Goal: Information Seeking & Learning: Learn about a topic

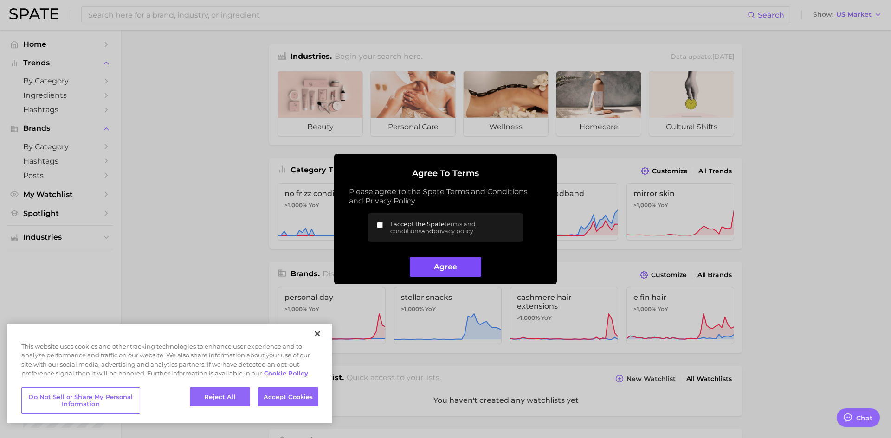
click at [474, 264] on button "Agree" at bounding box center [445, 267] width 71 height 20
click at [377, 227] on input "I accept the Spate terms and conditions and privacy policy" at bounding box center [380, 225] width 6 height 6
checkbox input "true"
click at [432, 261] on button "Agree" at bounding box center [445, 267] width 71 height 20
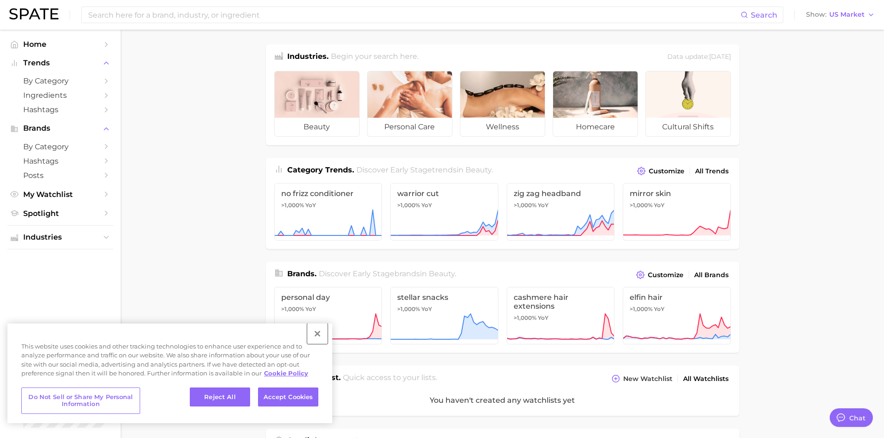
click at [312, 335] on button "Close" at bounding box center [317, 334] width 20 height 20
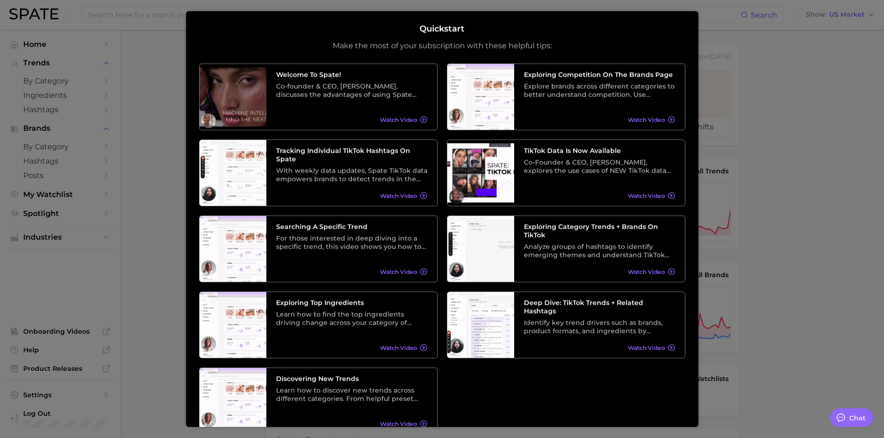
click at [786, 85] on div at bounding box center [442, 370] width 884 height 740
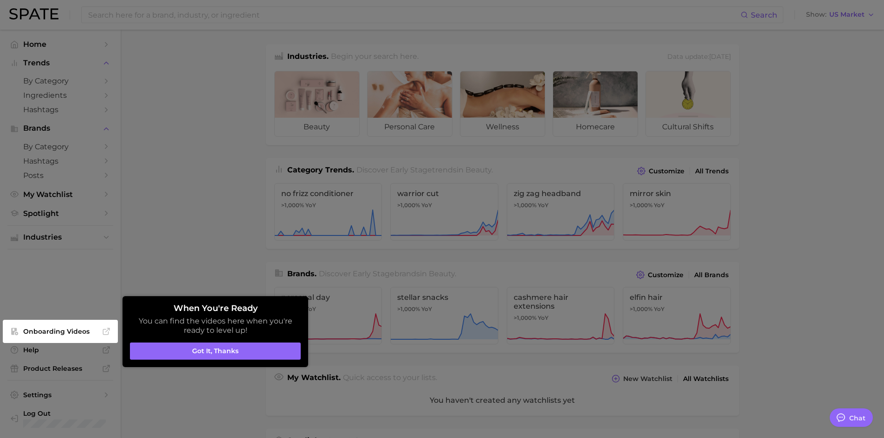
click at [219, 351] on button "Got it, thanks" at bounding box center [215, 352] width 171 height 18
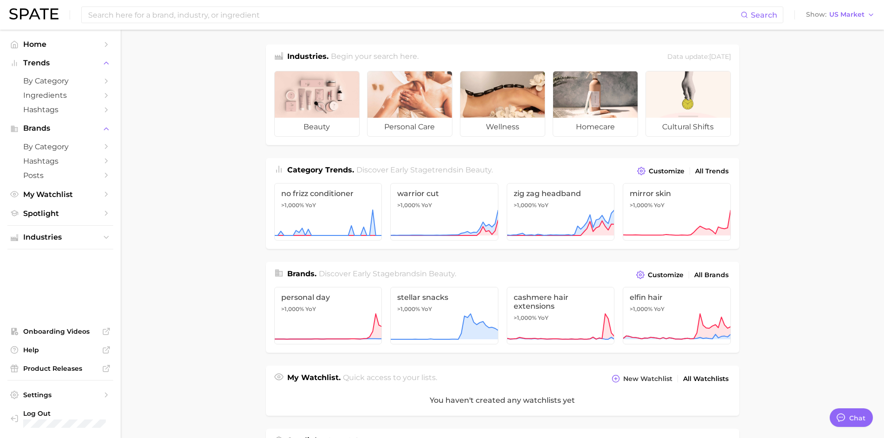
type textarea "x"
click at [200, 15] on input at bounding box center [413, 15] width 653 height 16
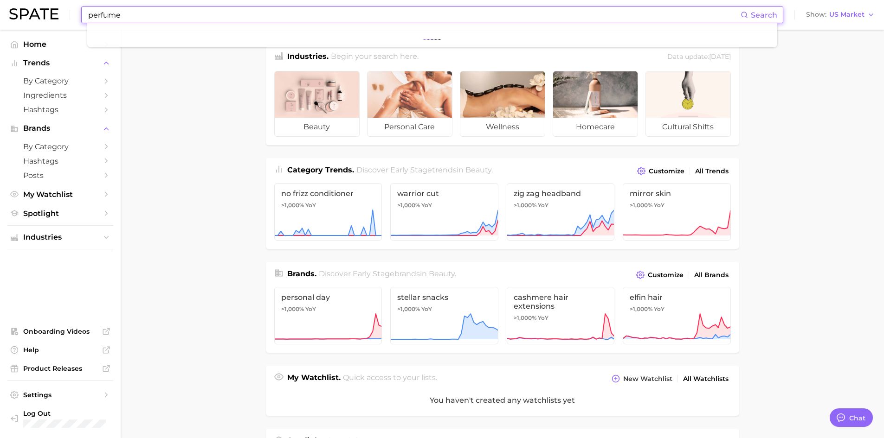
type input "perfume"
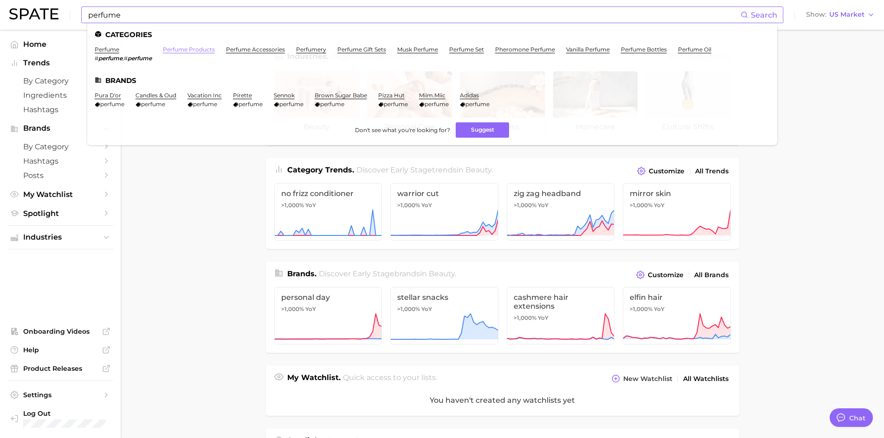
drag, startPoint x: 200, startPoint y: 58, endPoint x: 200, endPoint y: 51, distance: 7.0
click at [200, 55] on li "perfume products" at bounding box center [189, 54] width 52 height 16
click at [200, 51] on link "perfume products" at bounding box center [189, 49] width 52 height 7
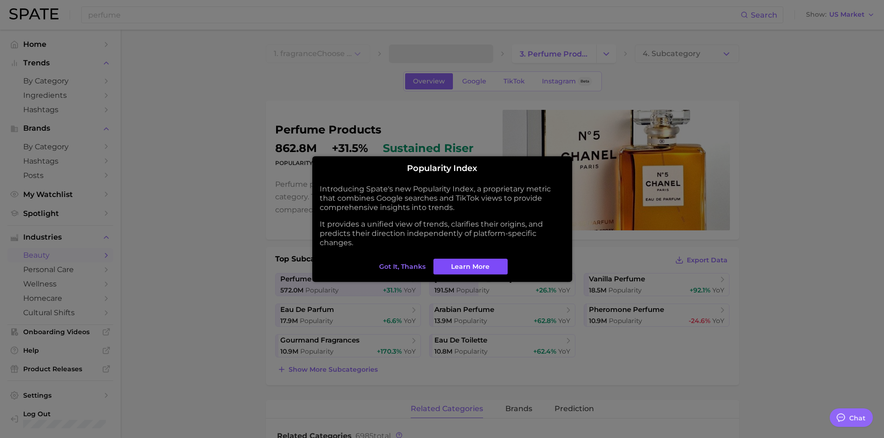
click at [486, 263] on span "Learn More" at bounding box center [470, 267] width 39 height 8
click at [412, 263] on span "Got it, thanks" at bounding box center [402, 267] width 46 height 8
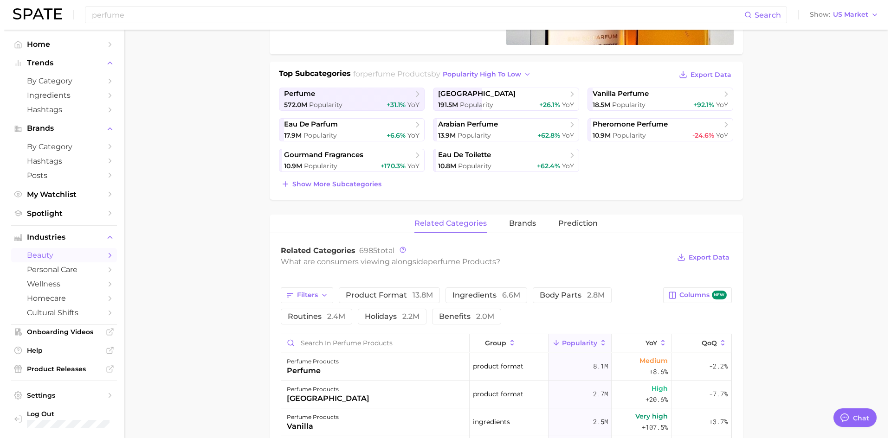
scroll to position [278, 0]
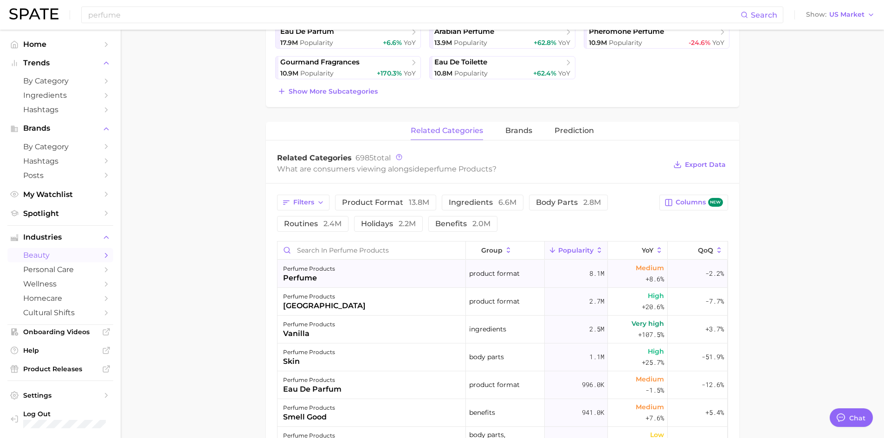
click at [363, 269] on div "perfume products perfume" at bounding box center [371, 274] width 188 height 28
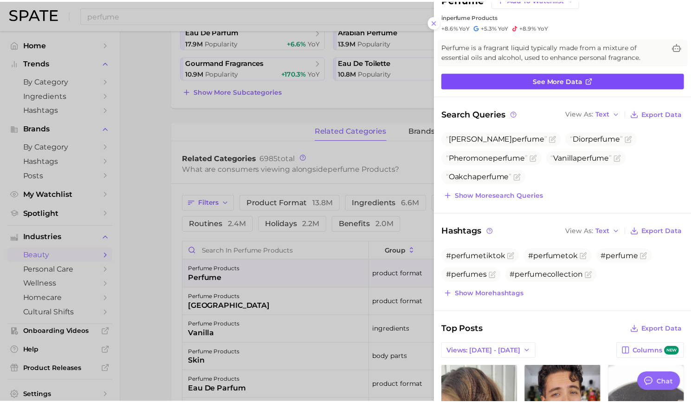
scroll to position [0, 0]
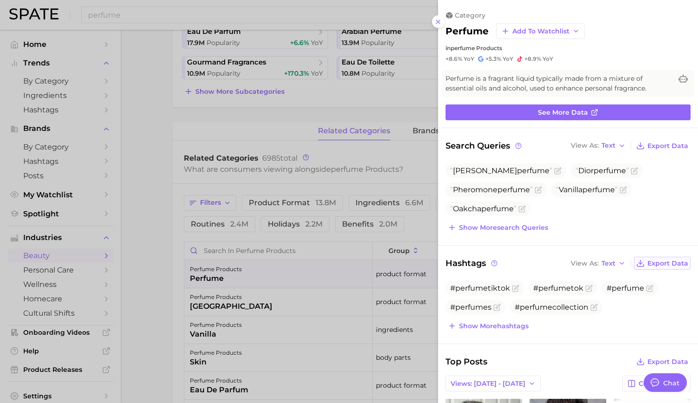
click at [658, 262] on span "Export Data" at bounding box center [667, 263] width 41 height 8
click at [351, 206] on div at bounding box center [349, 201] width 698 height 403
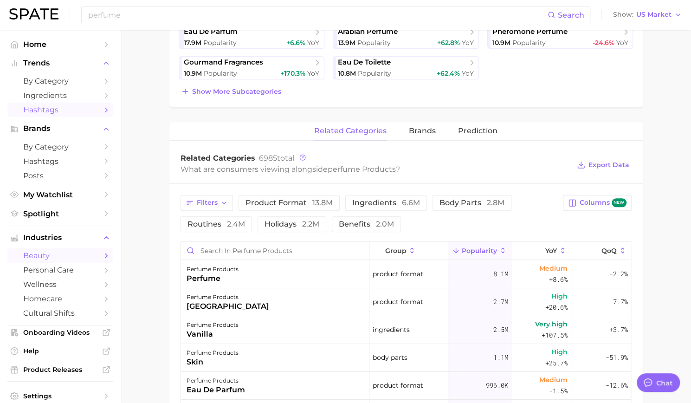
click at [60, 108] on span "Hashtags" at bounding box center [60, 109] width 74 height 9
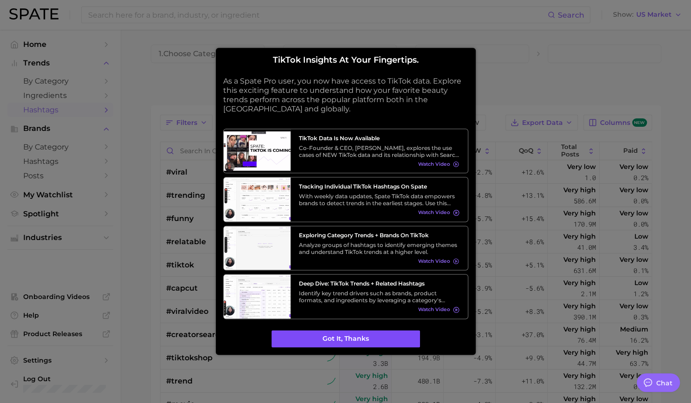
click at [379, 339] on button "Got it, thanks" at bounding box center [345, 339] width 148 height 18
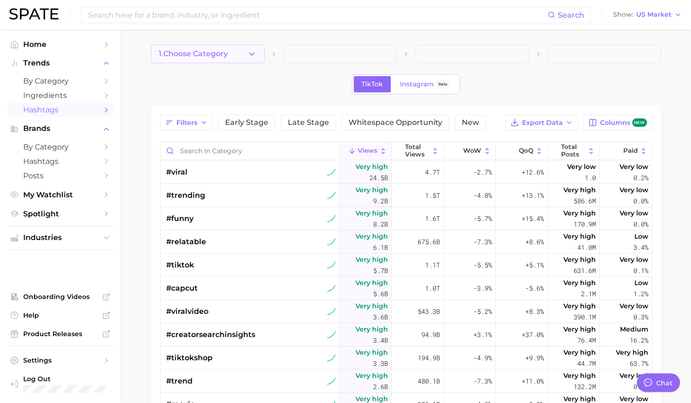
click at [239, 61] on button "1. Choose Category" at bounding box center [208, 54] width 114 height 19
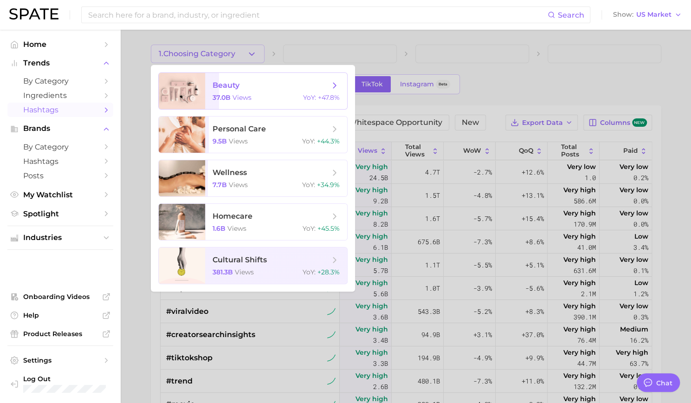
click at [246, 95] on span "views" at bounding box center [241, 97] width 19 height 8
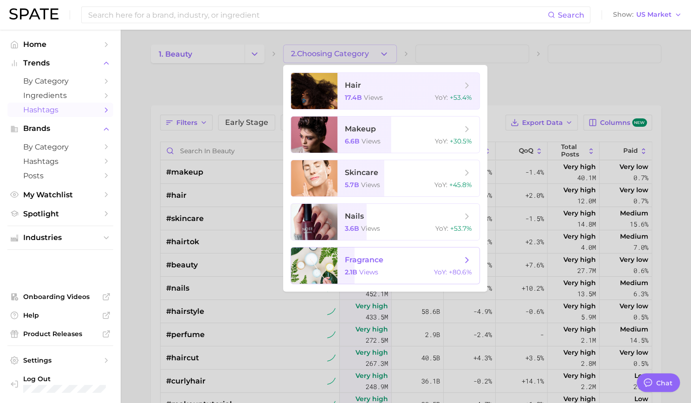
click at [363, 260] on span "fragrance" at bounding box center [364, 259] width 39 height 9
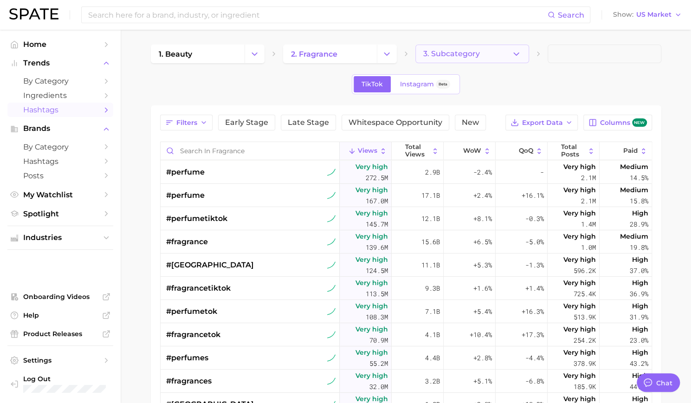
click at [466, 48] on button "3. Subcategory" at bounding box center [472, 54] width 114 height 19
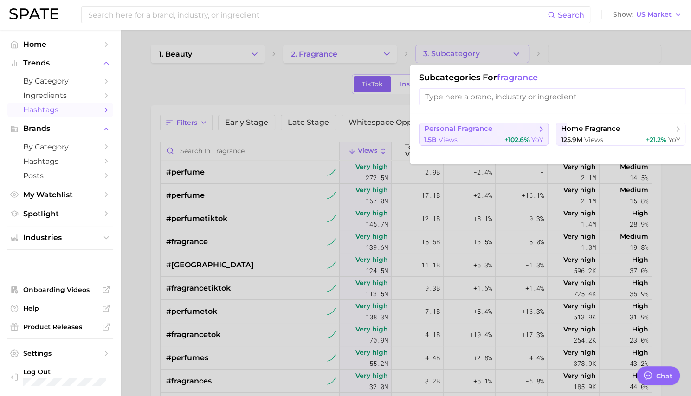
click at [449, 129] on span "personal fragrance" at bounding box center [458, 128] width 68 height 9
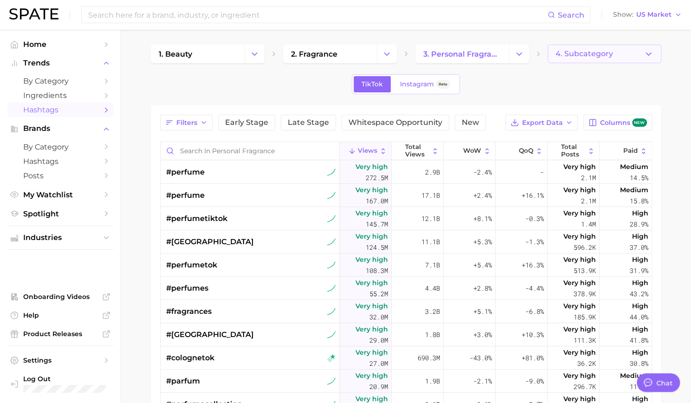
click at [624, 51] on button "4. Subcategory" at bounding box center [604, 54] width 114 height 19
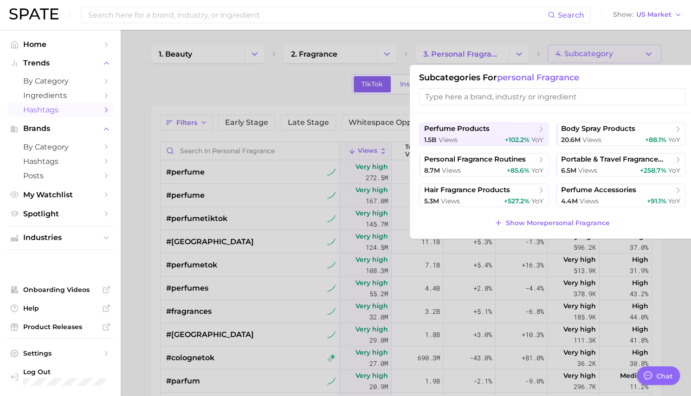
click at [163, 155] on div at bounding box center [345, 198] width 691 height 396
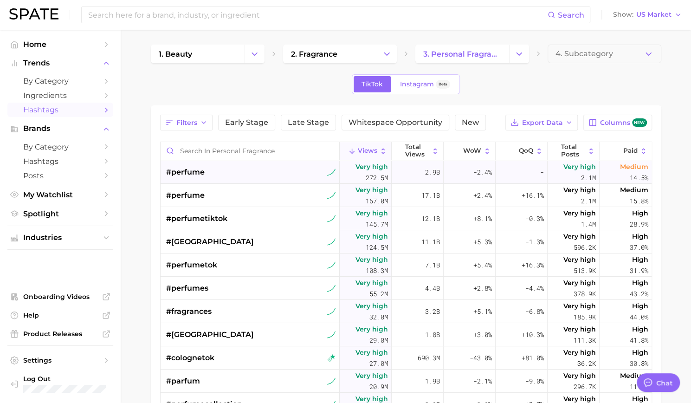
click at [245, 171] on div "#perfume⁠" at bounding box center [251, 172] width 170 height 23
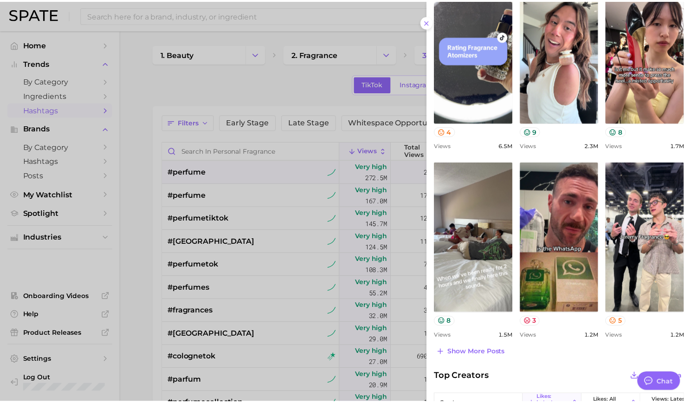
scroll to position [371, 0]
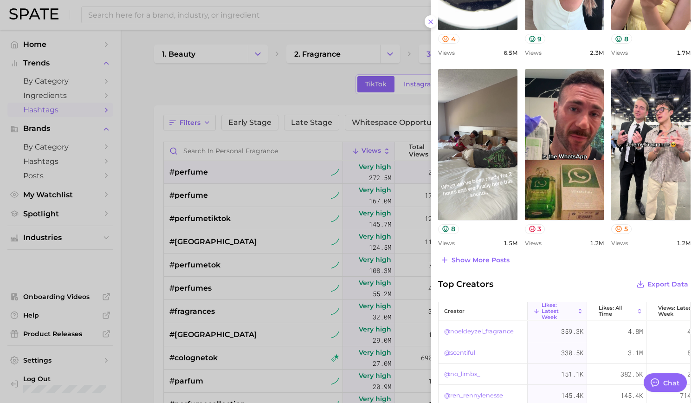
drag, startPoint x: 206, startPoint y: 65, endPoint x: 140, endPoint y: 65, distance: 65.9
click at [206, 65] on div at bounding box center [349, 201] width 698 height 403
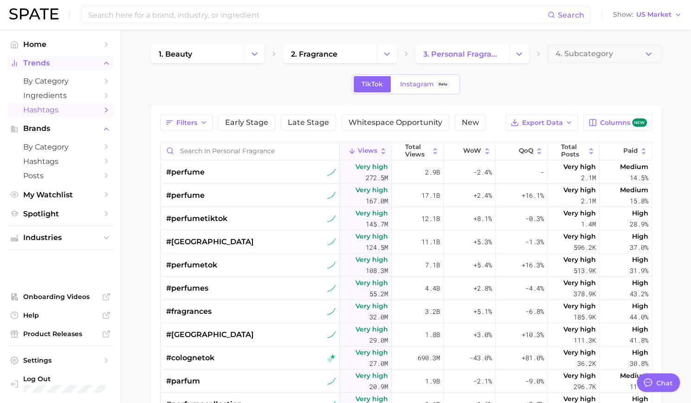
click at [62, 58] on button "Trends" at bounding box center [60, 63] width 106 height 14
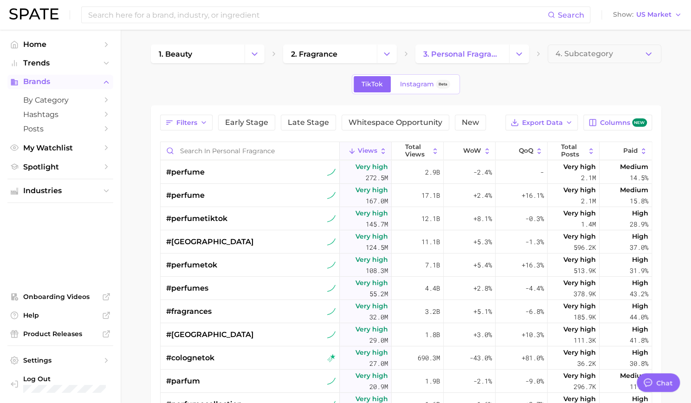
click at [51, 84] on span "Brands" at bounding box center [60, 81] width 74 height 8
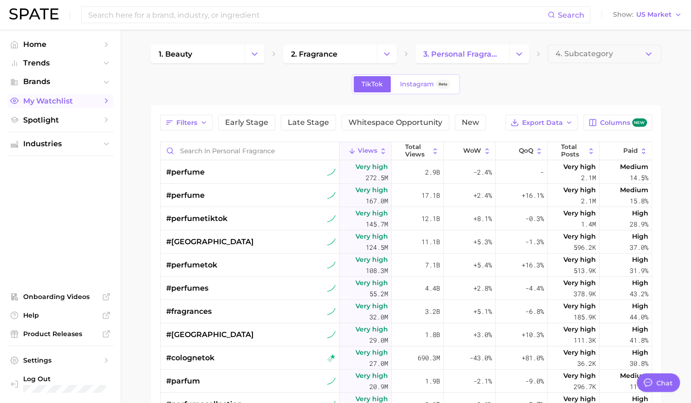
click at [48, 98] on span "My Watchlist" at bounding box center [60, 101] width 74 height 9
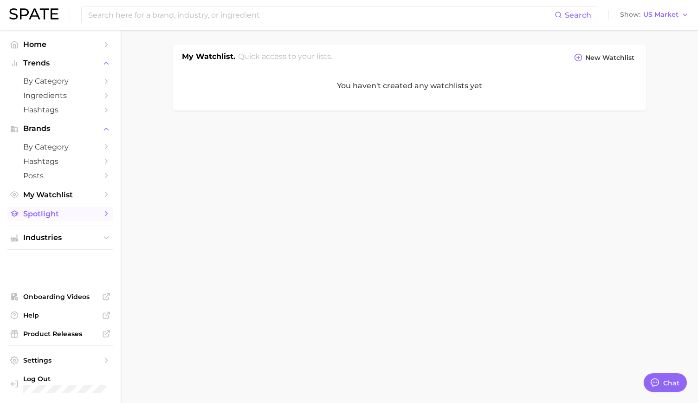
click at [45, 212] on span "Spotlight" at bounding box center [60, 213] width 74 height 9
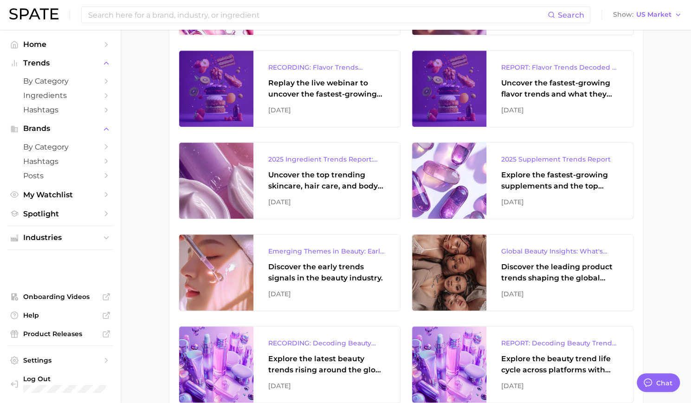
scroll to position [650, 0]
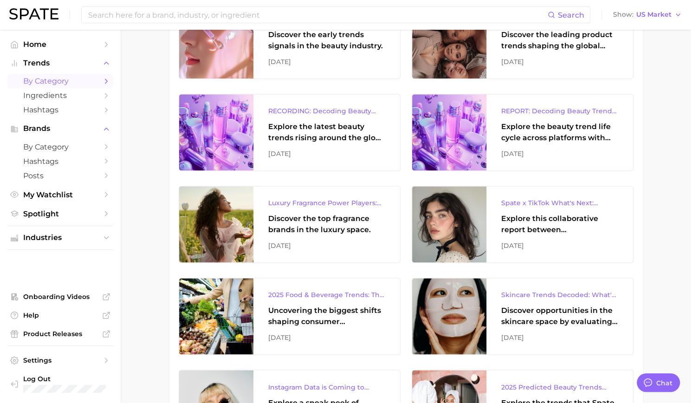
click at [62, 87] on link "by Category" at bounding box center [60, 81] width 106 height 14
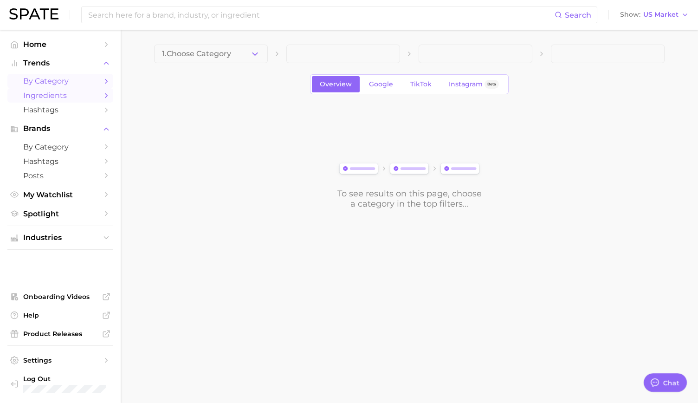
click at [74, 93] on span "Ingredients" at bounding box center [60, 95] width 74 height 9
click at [71, 108] on span "Hashtags" at bounding box center [60, 109] width 74 height 9
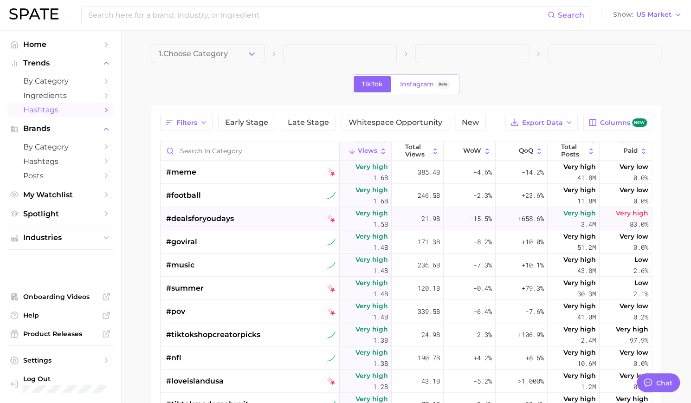
scroll to position [742, 0]
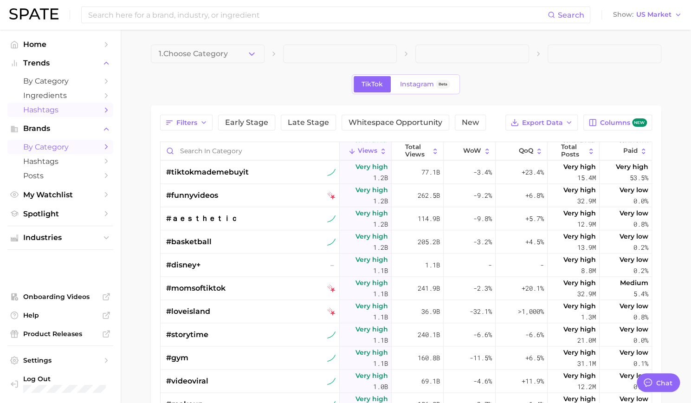
click at [65, 150] on span "by Category" at bounding box center [60, 146] width 74 height 9
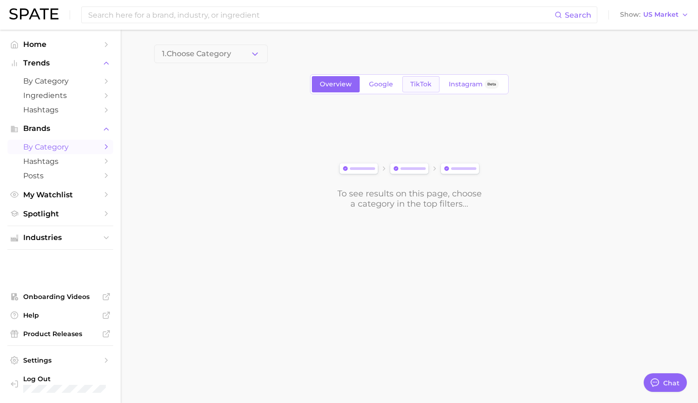
click at [425, 82] on span "TikTok" at bounding box center [420, 84] width 21 height 8
click at [80, 94] on span "Ingredients" at bounding box center [60, 95] width 74 height 9
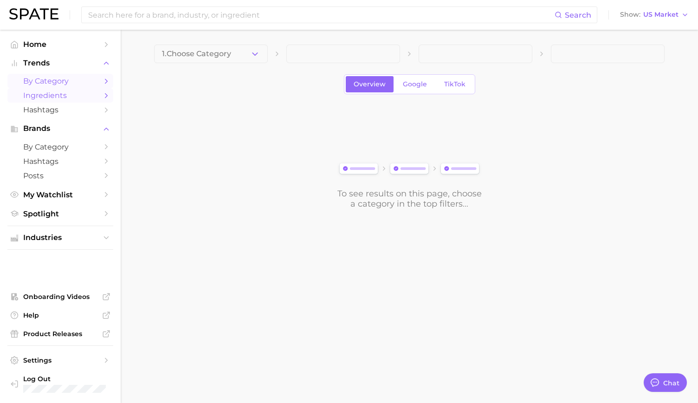
click at [76, 82] on span "by Category" at bounding box center [60, 81] width 74 height 9
click at [339, 83] on span "Overview" at bounding box center [336, 84] width 32 height 8
click at [424, 84] on span "TikTok" at bounding box center [420, 84] width 21 height 8
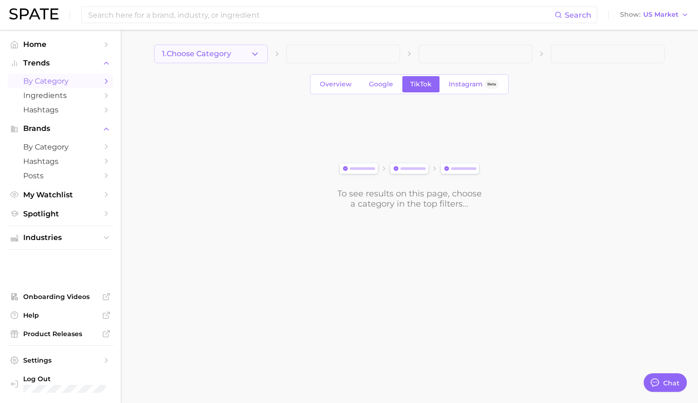
click at [228, 52] on span "1. Choose Category" at bounding box center [196, 54] width 69 height 8
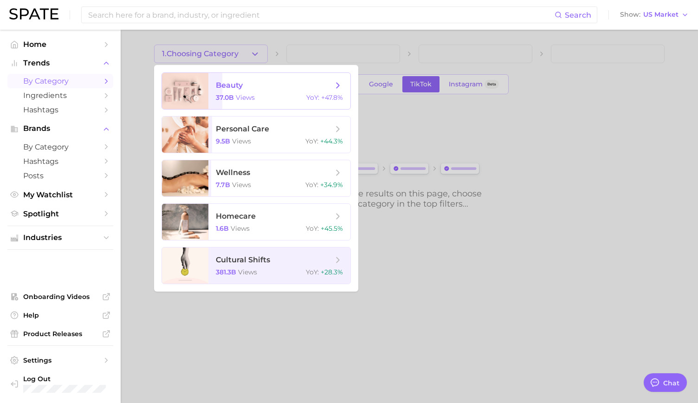
click at [238, 88] on span "beauty" at bounding box center [229, 85] width 27 height 9
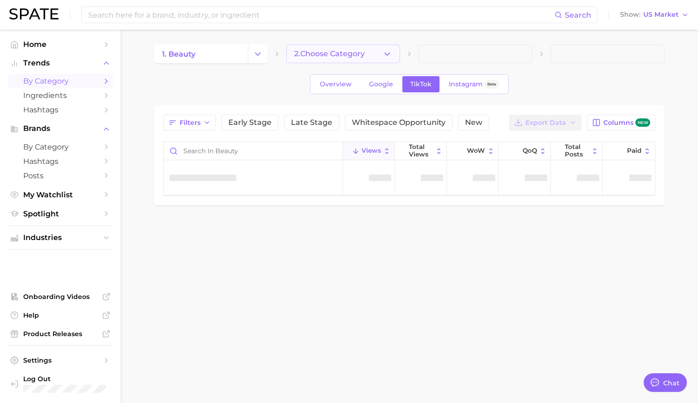
click at [305, 54] on span "2. Choose Category" at bounding box center [329, 54] width 71 height 8
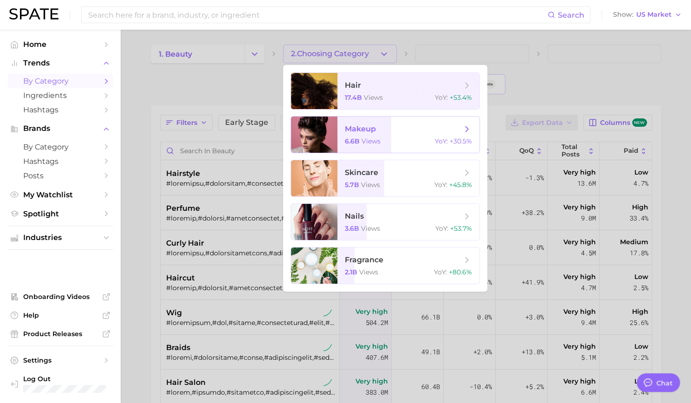
type textarea "x"
click at [356, 251] on span "fragrance 2.1b views YoY : +80.6%" at bounding box center [408, 265] width 142 height 36
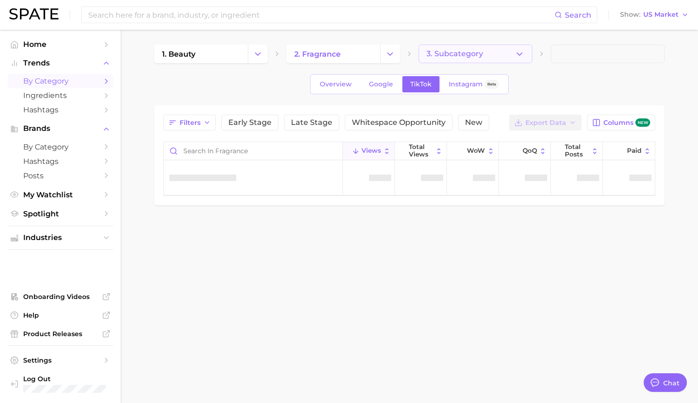
click at [442, 58] on button "3. Subcategory" at bounding box center [475, 54] width 114 height 19
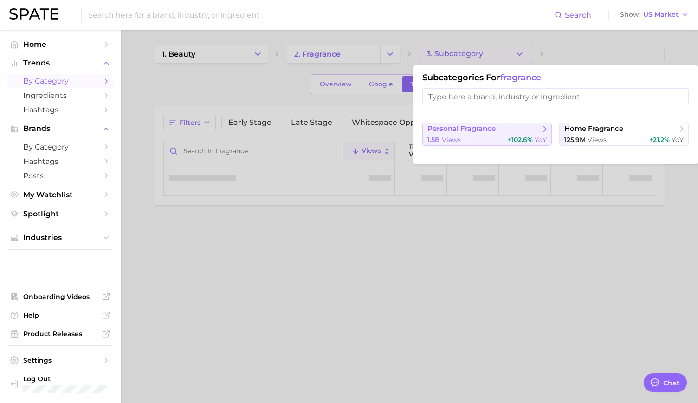
click at [459, 126] on span "personal fragrance" at bounding box center [461, 128] width 68 height 9
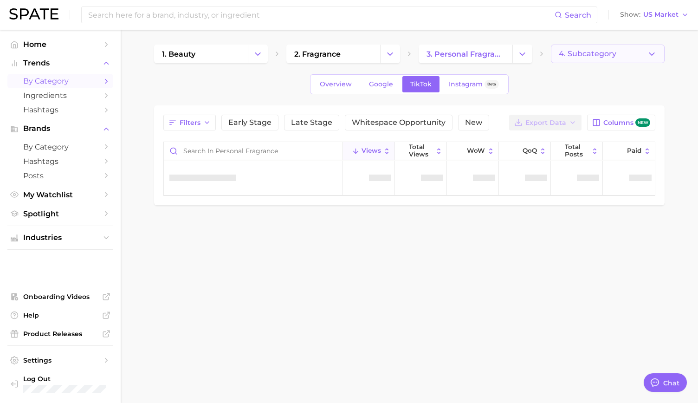
click at [604, 51] on span "4. Subcategory" at bounding box center [588, 54] width 58 height 8
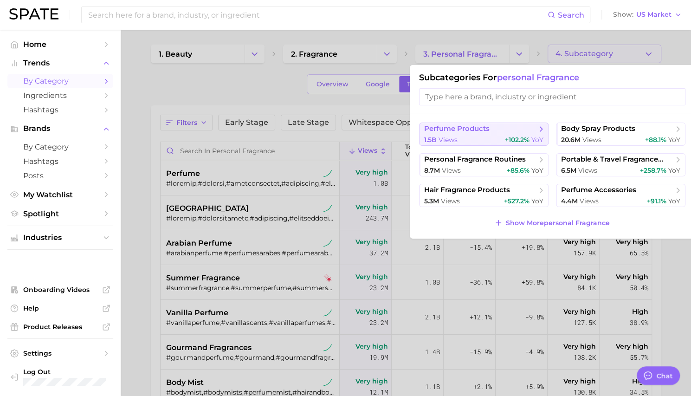
click at [480, 132] on span "perfume products" at bounding box center [456, 128] width 65 height 9
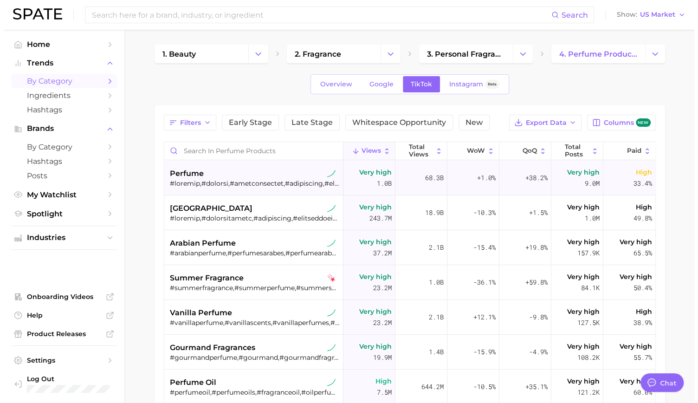
scroll to position [139, 0]
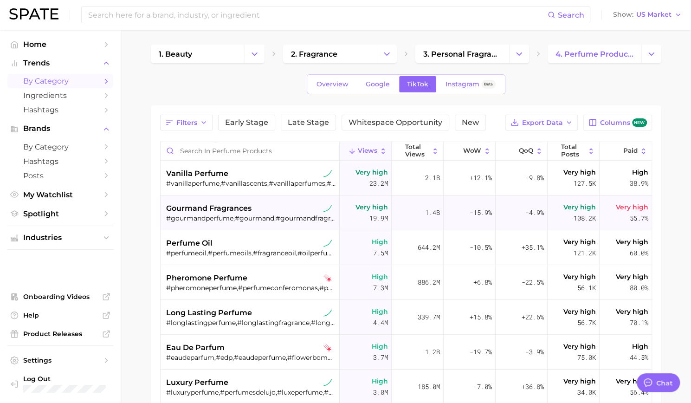
click at [241, 224] on div "gourmand fragrances #gourmandperfume,#gourmand,#gourmandfragrance,#gourmandscen…" at bounding box center [251, 212] width 170 height 35
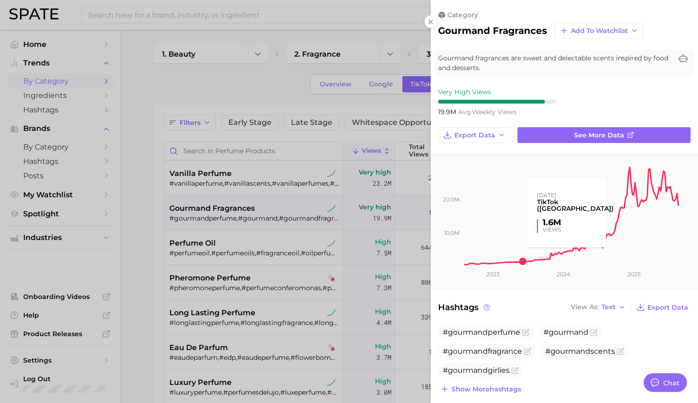
scroll to position [0, 0]
click at [678, 59] on icon at bounding box center [682, 58] width 9 height 8
click at [475, 71] on span "Gourmand fragrances are sweet and delectable scents inspired by food and desser…" at bounding box center [555, 63] width 234 height 19
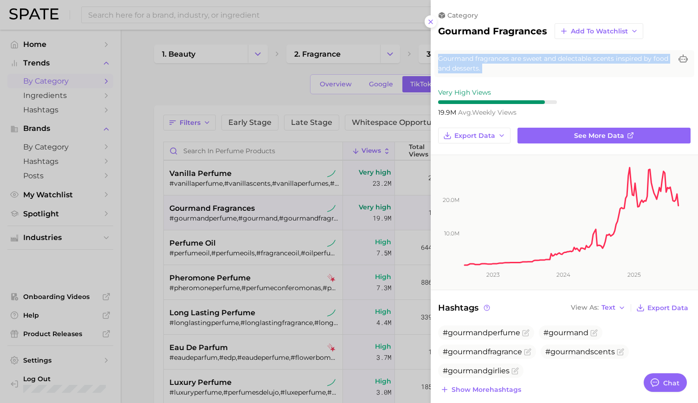
click at [475, 71] on span "Gourmand fragrances are sweet and delectable scents inspired by food and desser…" at bounding box center [555, 63] width 234 height 19
click at [314, 100] on div at bounding box center [349, 201] width 698 height 403
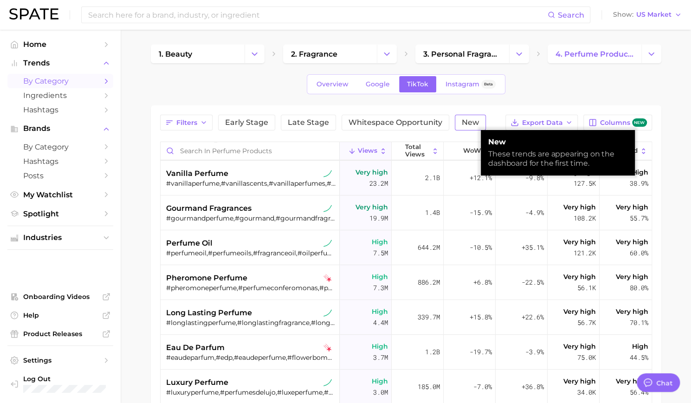
click at [469, 122] on span "New" at bounding box center [470, 122] width 17 height 7
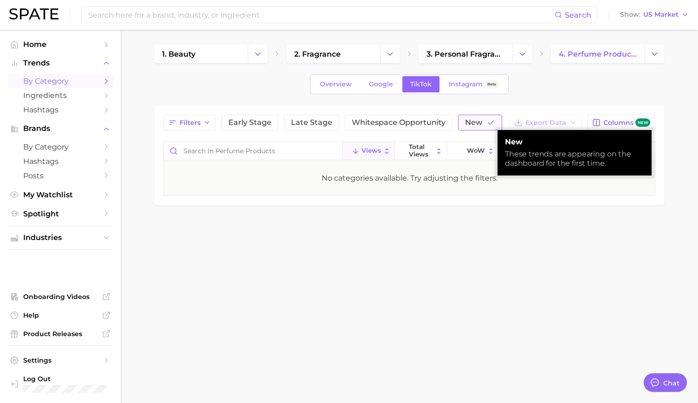
click at [469, 122] on span "New" at bounding box center [473, 122] width 17 height 7
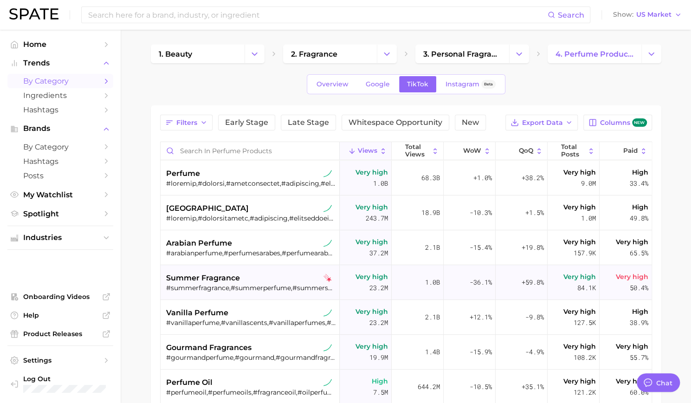
click at [218, 280] on span "summer fragrance" at bounding box center [203, 277] width 74 height 11
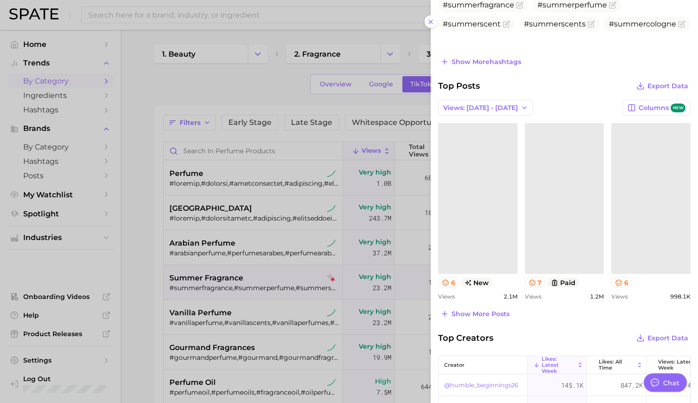
scroll to position [467, 0]
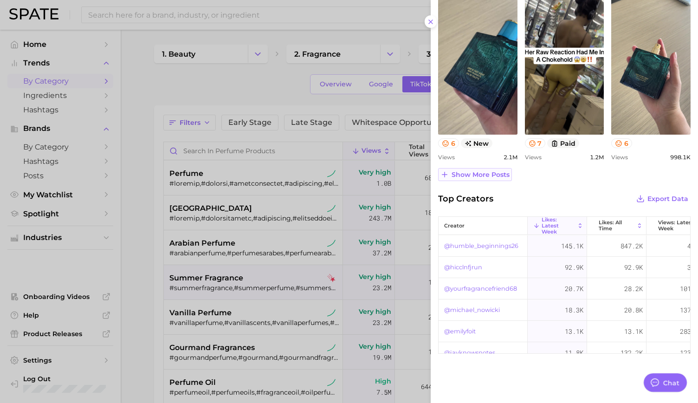
click at [483, 175] on span "Show more posts" at bounding box center [480, 175] width 58 height 8
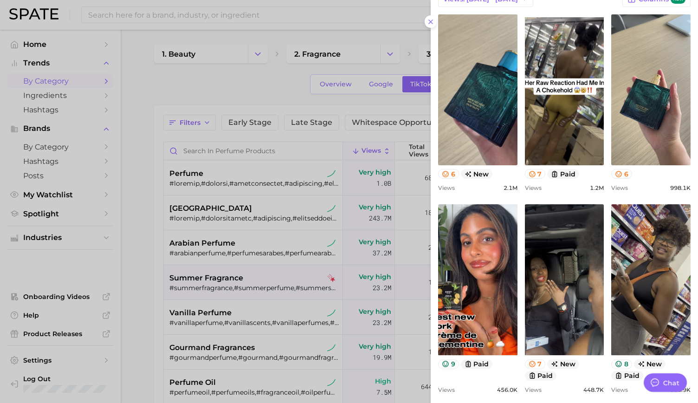
scroll to position [204, 0]
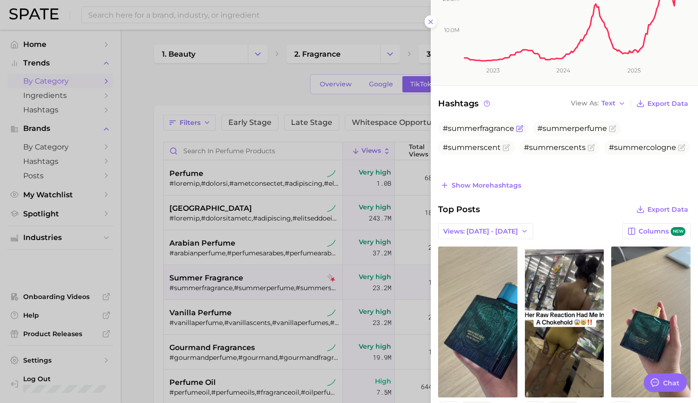
click at [487, 127] on span "#summerfragrance" at bounding box center [478, 128] width 71 height 9
click at [486, 189] on button "Show more hashtags" at bounding box center [480, 185] width 85 height 13
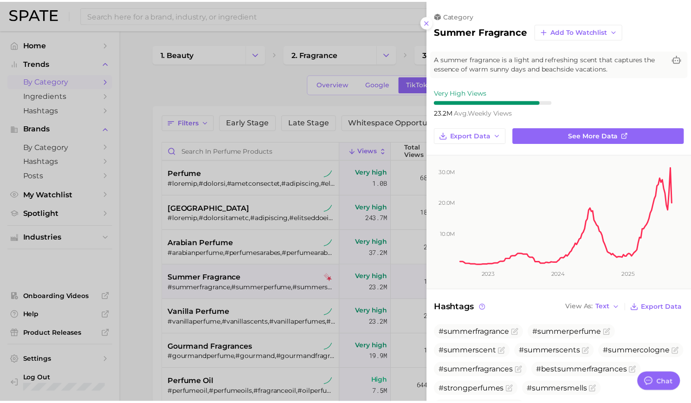
scroll to position [325, 0]
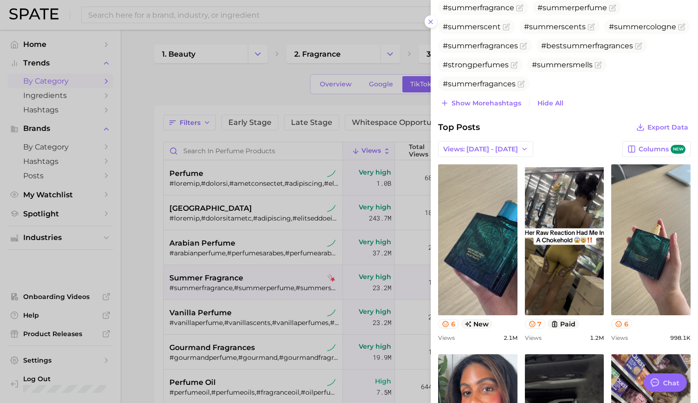
drag, startPoint x: 186, startPoint y: 103, endPoint x: 181, endPoint y: 96, distance: 8.0
click at [186, 103] on div at bounding box center [349, 201] width 698 height 403
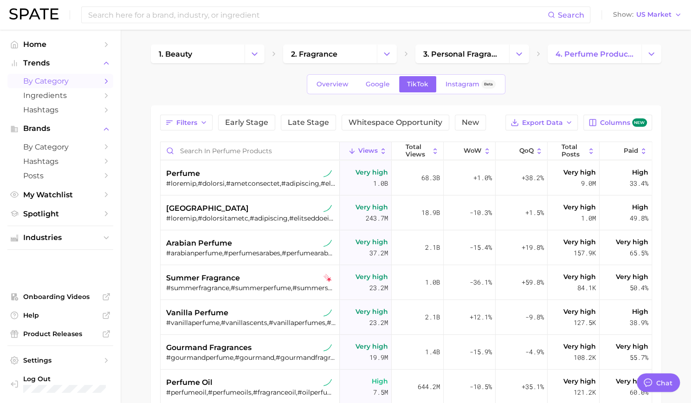
click at [58, 85] on span "by Category" at bounding box center [60, 81] width 74 height 9
click at [60, 83] on span "by Category" at bounding box center [60, 81] width 74 height 9
click at [337, 85] on span "Overview" at bounding box center [332, 84] width 32 height 8
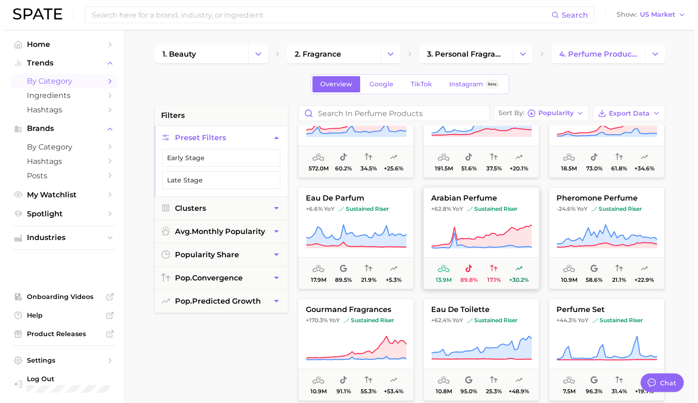
scroll to position [93, 0]
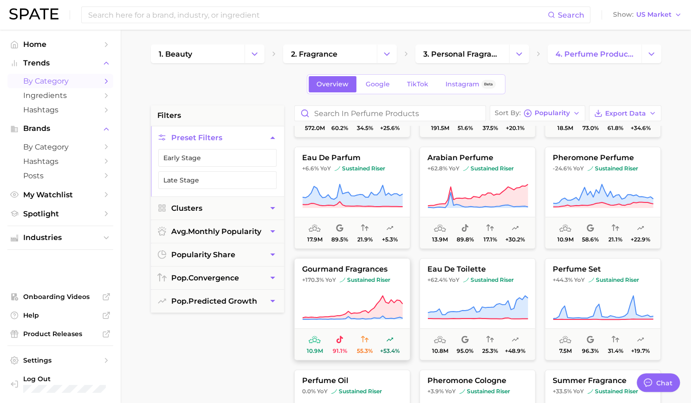
click at [374, 274] on button "gourmand fragrances +170.3% YoY sustained riser 10.9m 91.1% 55.3% +53.4%" at bounding box center [352, 309] width 116 height 102
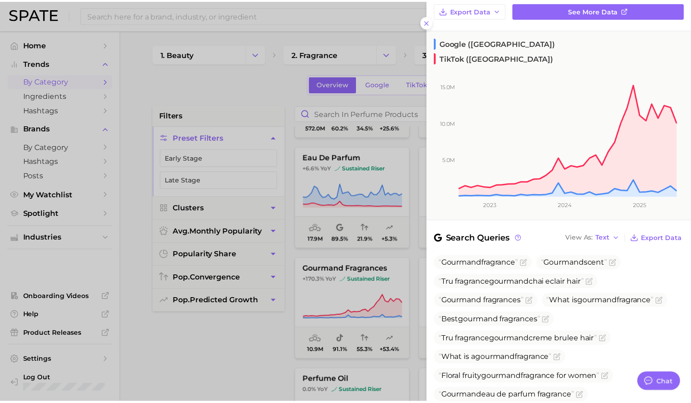
scroll to position [264, 0]
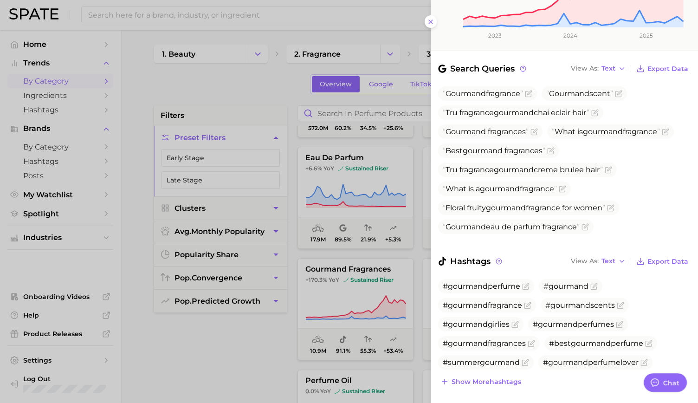
click at [231, 330] on div at bounding box center [349, 201] width 698 height 403
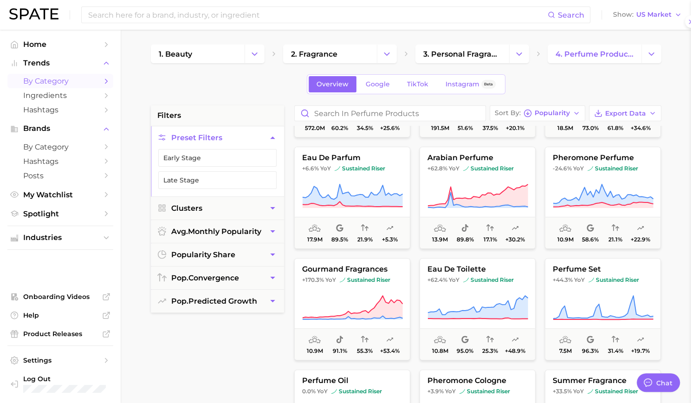
scroll to position [0, 0]
click at [256, 16] on input at bounding box center [317, 15] width 460 height 16
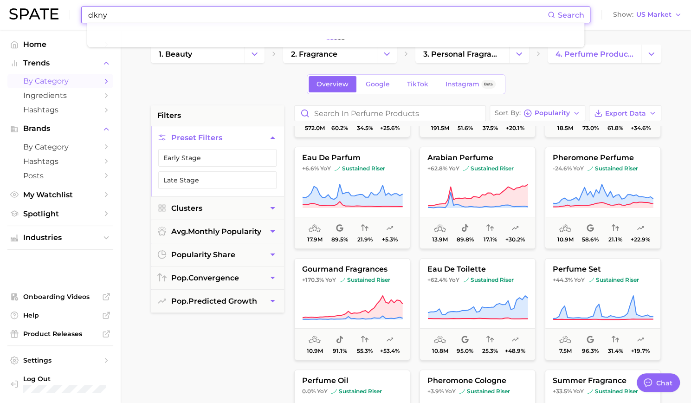
type input "dkny"
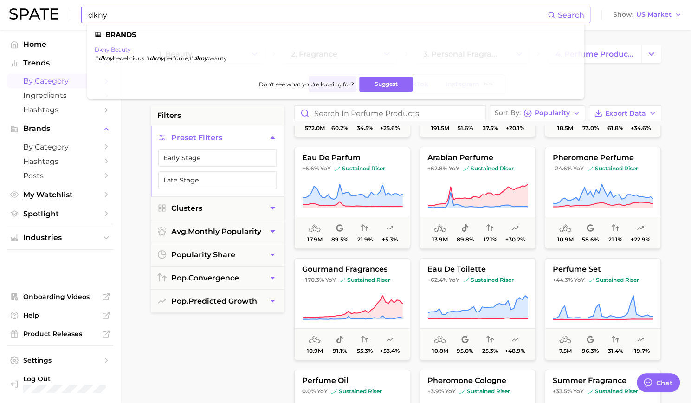
click at [122, 51] on link "dkny beauty" at bounding box center [113, 49] width 36 height 7
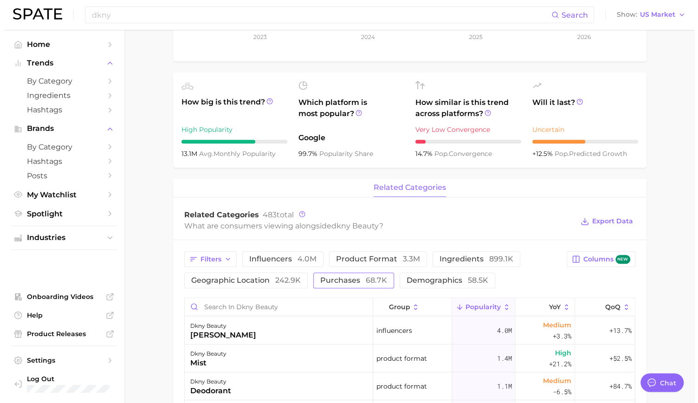
scroll to position [371, 0]
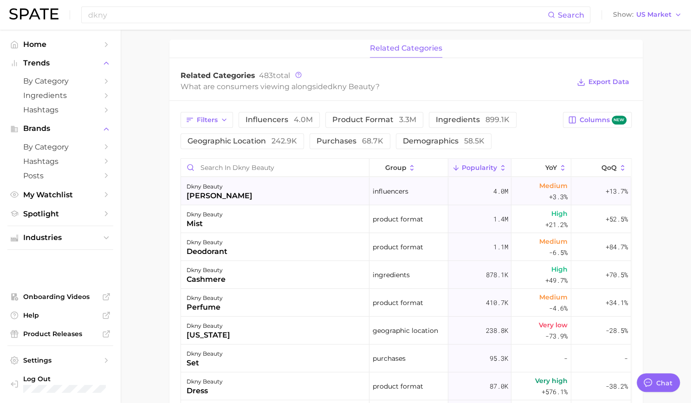
click at [204, 193] on div "donna karan" at bounding box center [220, 195] width 66 height 11
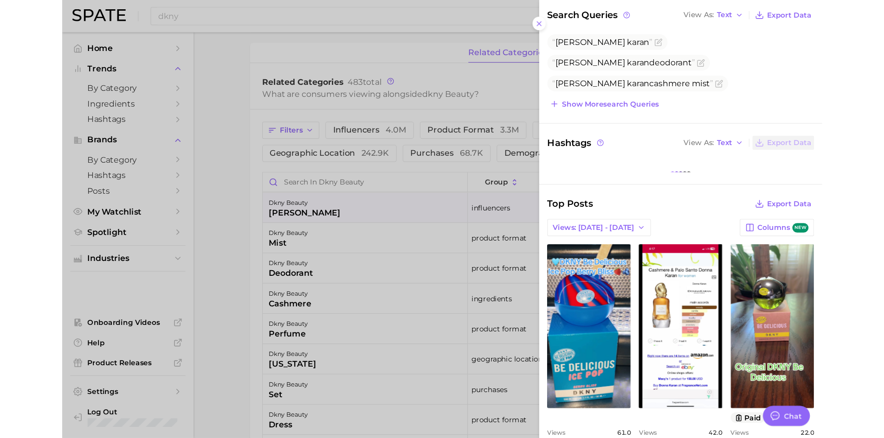
scroll to position [0, 0]
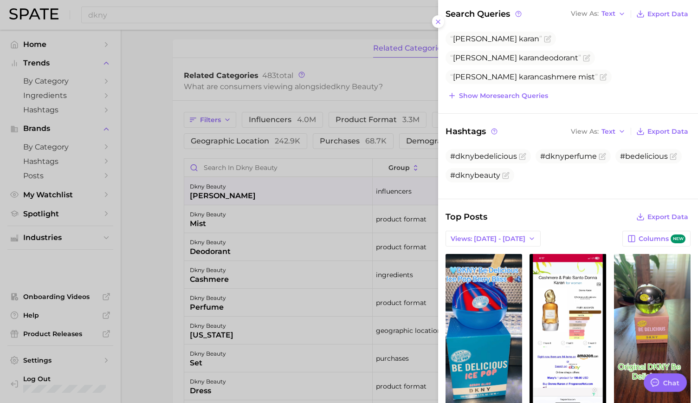
click at [167, 148] on div at bounding box center [349, 201] width 698 height 403
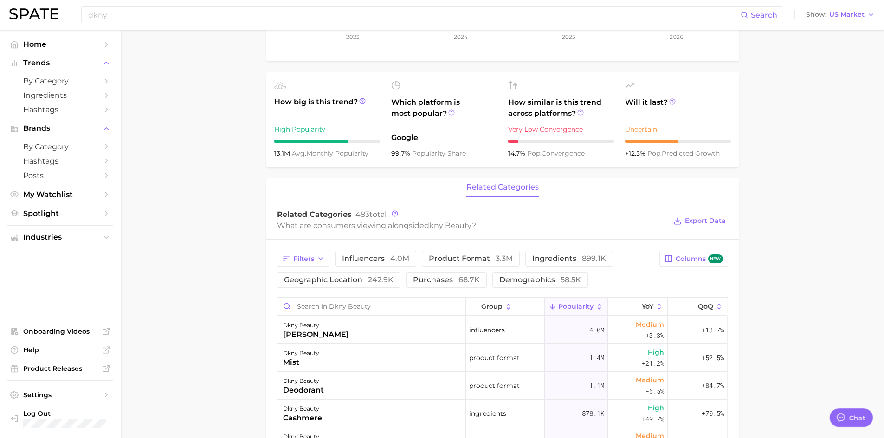
click at [251, 360] on main "Overview Google TikTok Instagram Beta brand dkny beauty Add to Watchlist Export…" at bounding box center [502, 296] width 763 height 996
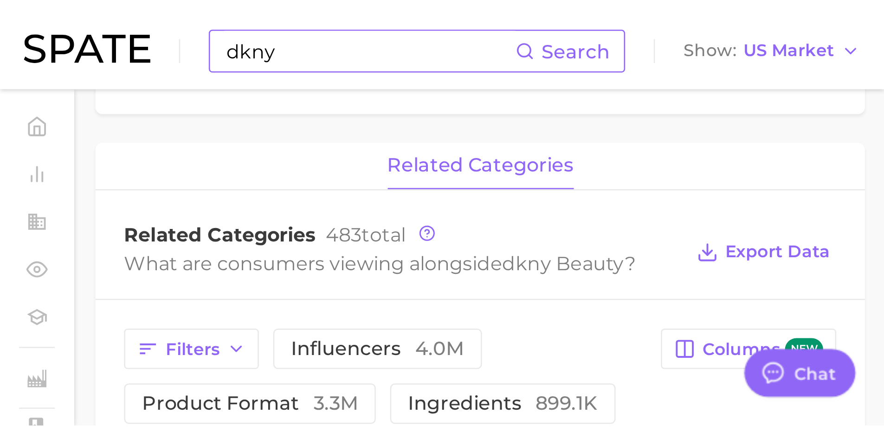
scroll to position [232, 0]
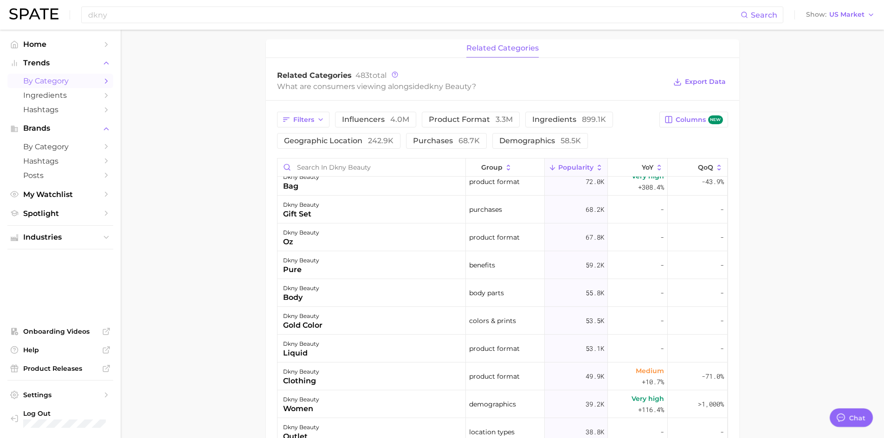
click at [68, 80] on span "by Category" at bounding box center [60, 81] width 74 height 9
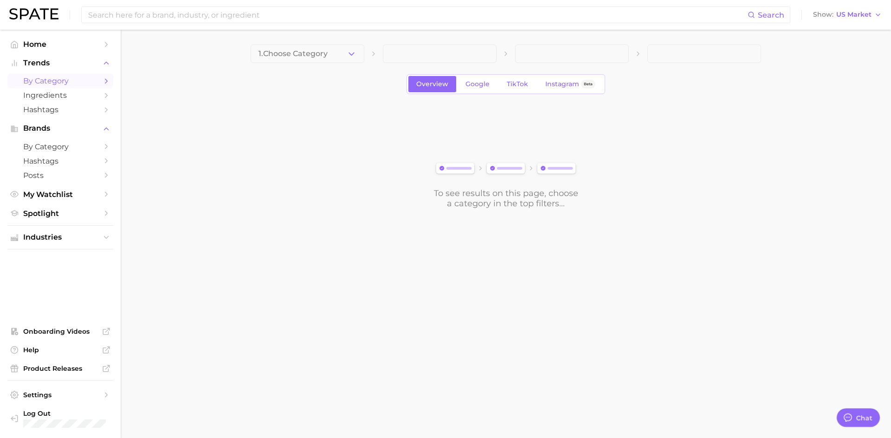
click at [306, 50] on span "1. Choose Category" at bounding box center [292, 54] width 69 height 8
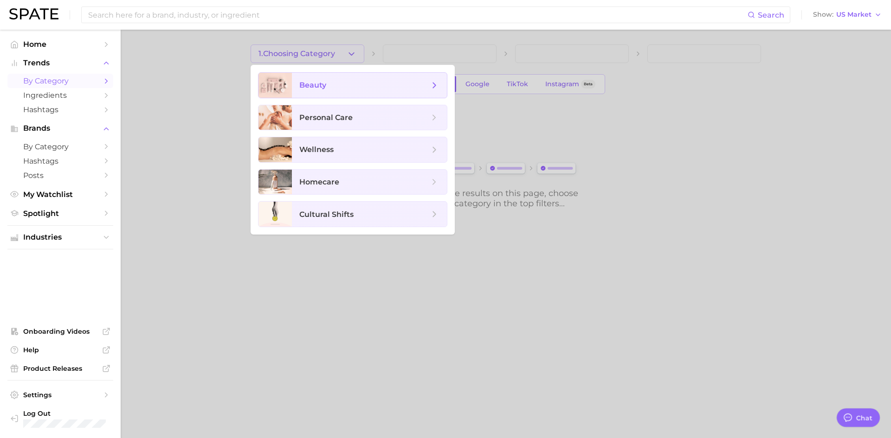
click at [310, 90] on span "beauty" at bounding box center [312, 85] width 27 height 9
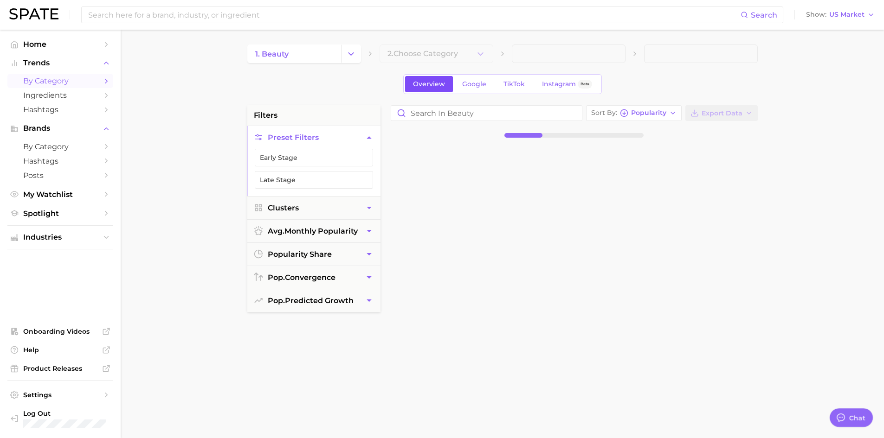
click at [438, 82] on span "Overview" at bounding box center [429, 84] width 32 height 8
click at [315, 58] on link "1. beauty" at bounding box center [294, 54] width 94 height 19
click at [351, 52] on icon "Change Category" at bounding box center [351, 54] width 10 height 10
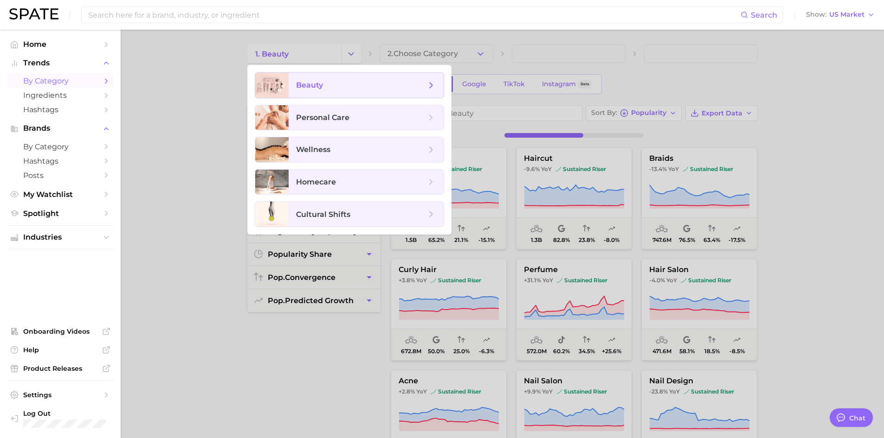
click at [315, 90] on span "beauty" at bounding box center [366, 85] width 155 height 25
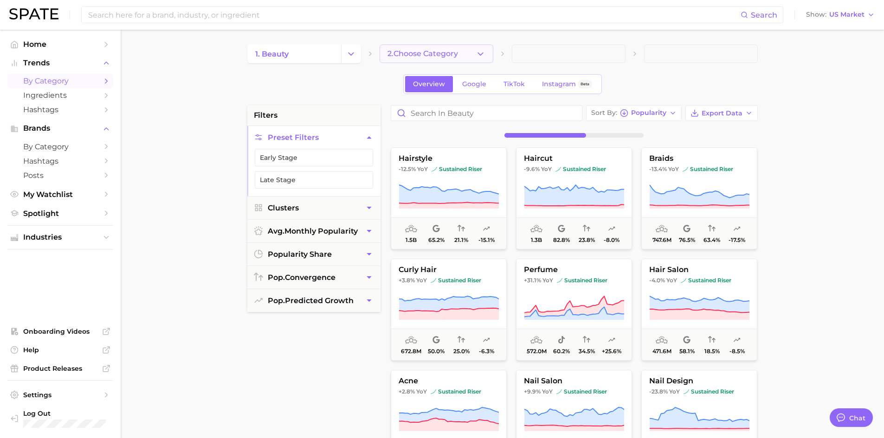
click at [470, 50] on button "2. Choose Category" at bounding box center [437, 54] width 114 height 19
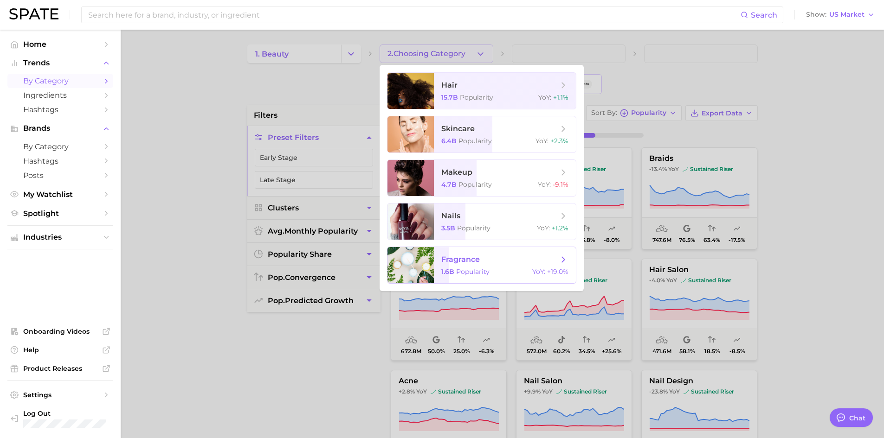
click at [453, 250] on span "fragrance 1.6b Popularity YoY : +19.0%" at bounding box center [505, 265] width 142 height 36
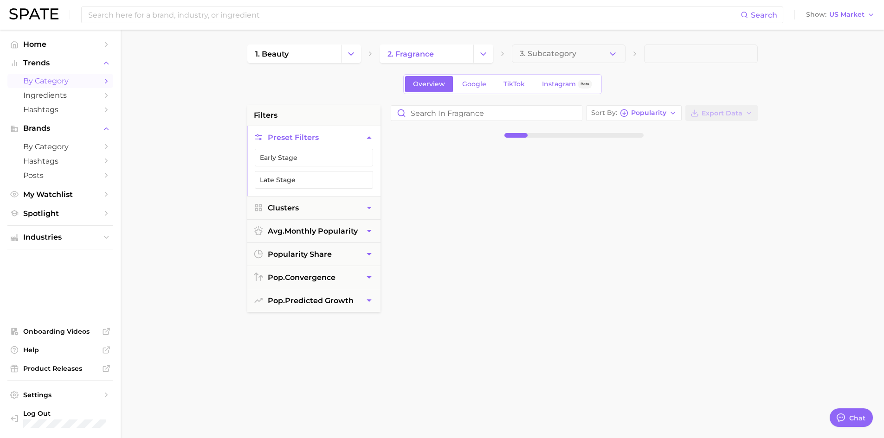
click at [553, 63] on button "3. Subcategory" at bounding box center [569, 54] width 114 height 19
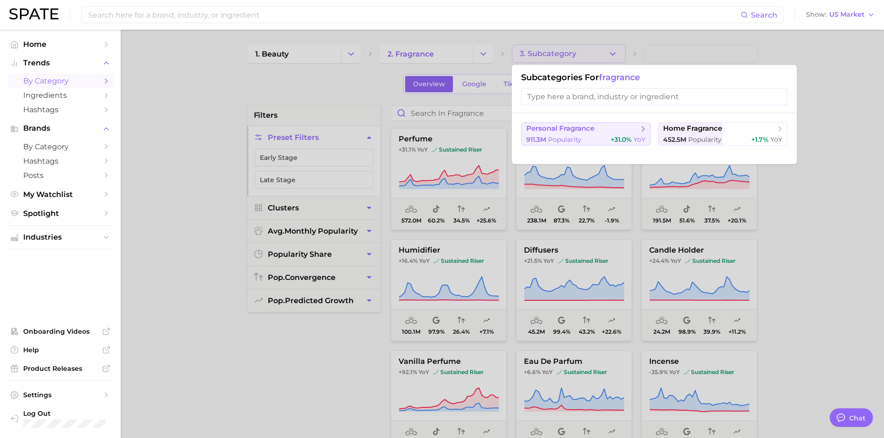
click at [563, 127] on span "personal fragrance" at bounding box center [560, 128] width 68 height 9
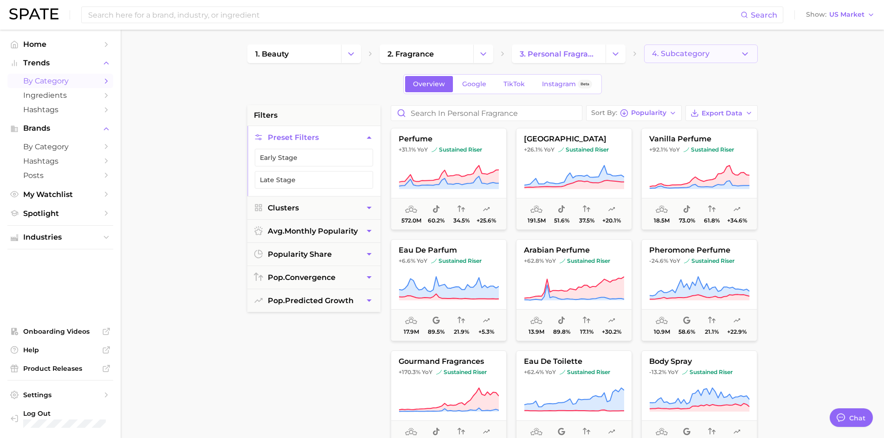
click at [671, 55] on span "4. Subcategory" at bounding box center [681, 54] width 58 height 8
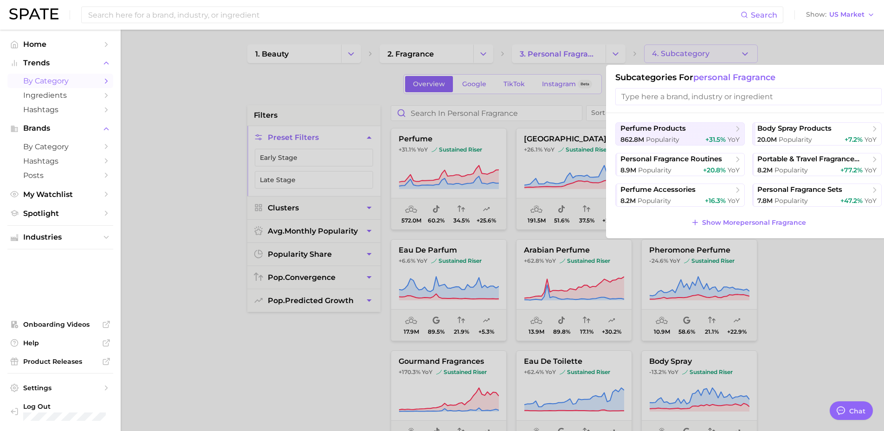
click at [671, 55] on div at bounding box center [442, 215] width 884 height 431
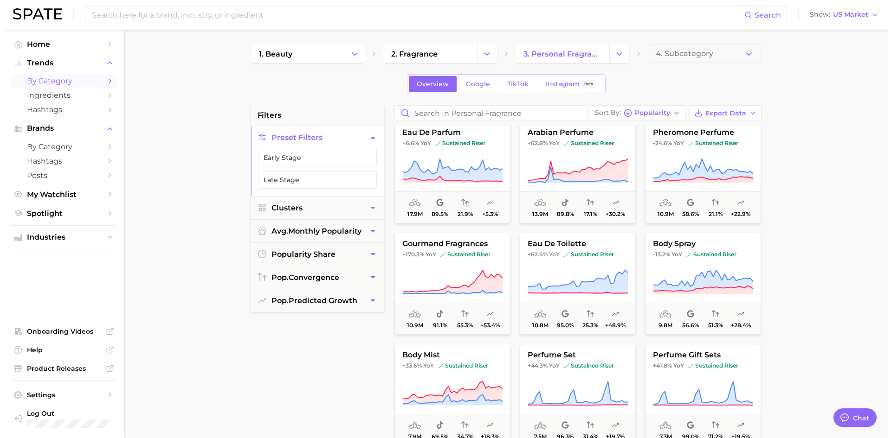
scroll to position [139, 0]
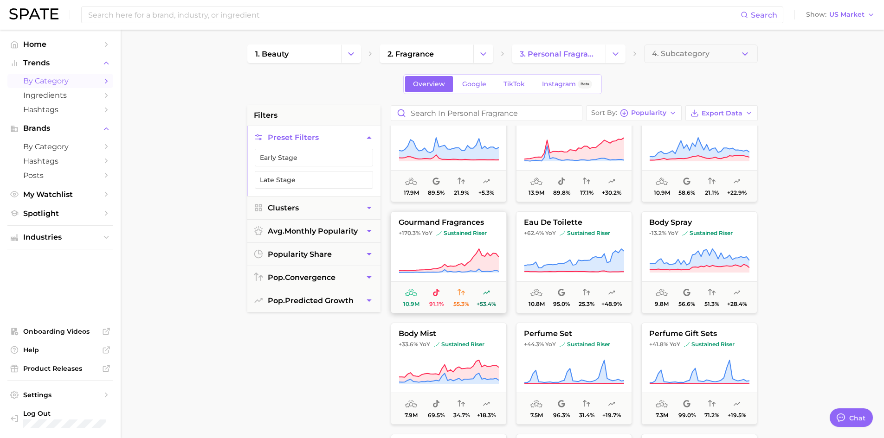
click at [472, 223] on span "gourmand fragrances" at bounding box center [448, 223] width 115 height 8
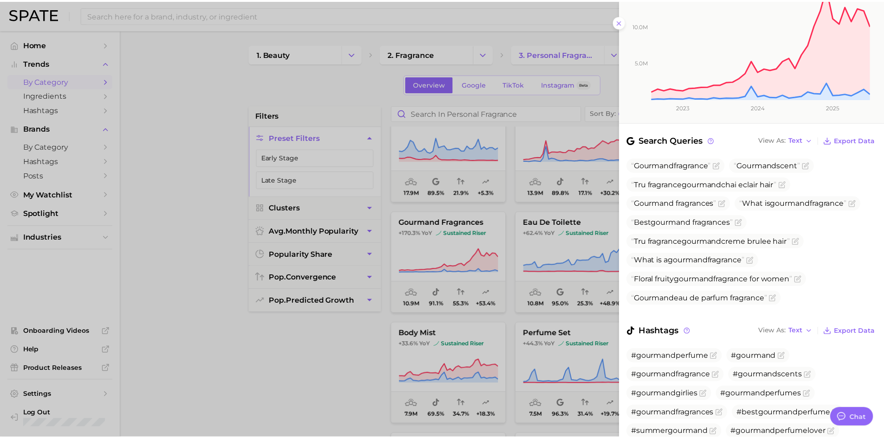
scroll to position [43, 0]
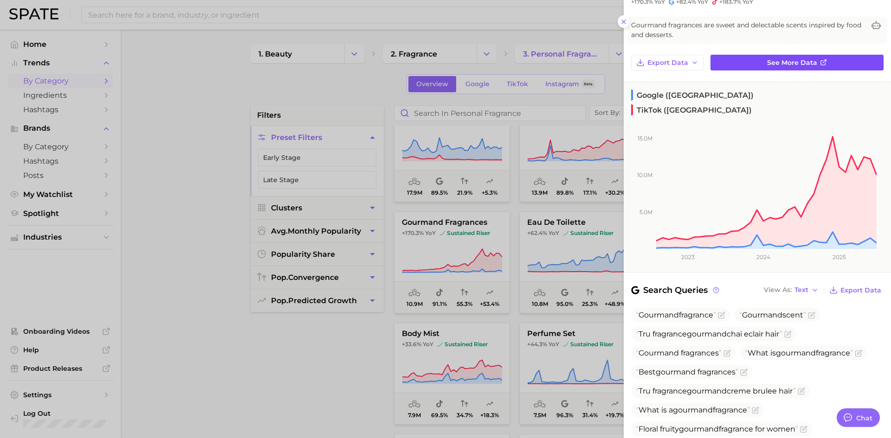
click at [787, 66] on span "See more data" at bounding box center [792, 63] width 50 height 8
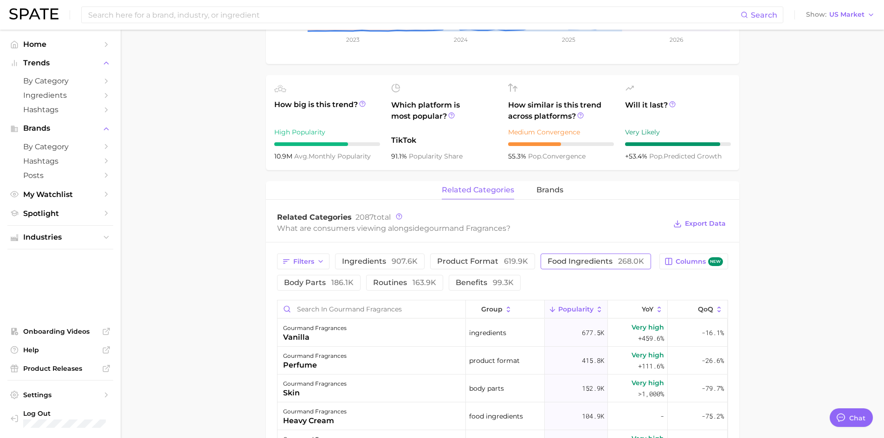
scroll to position [371, 0]
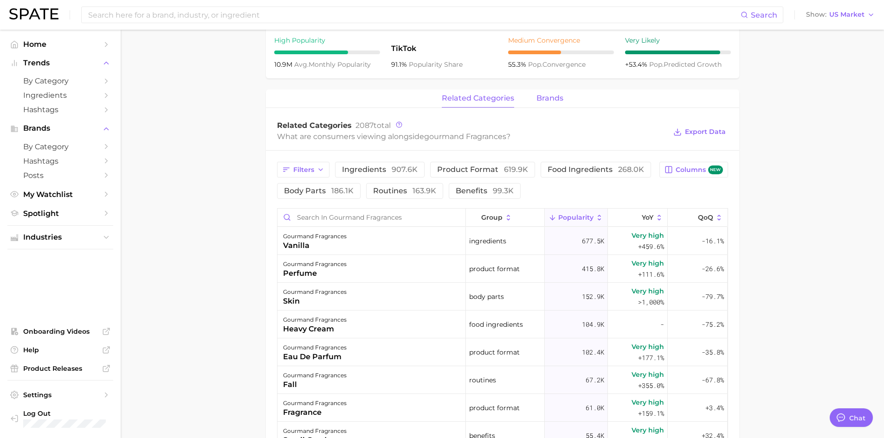
click at [536, 98] on span "brands" at bounding box center [549, 98] width 27 height 8
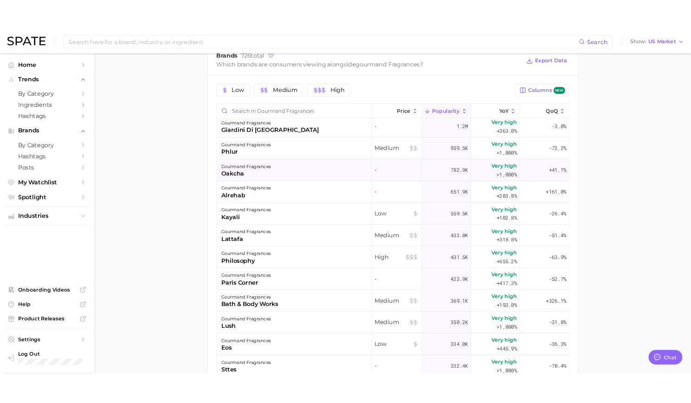
scroll to position [0, 0]
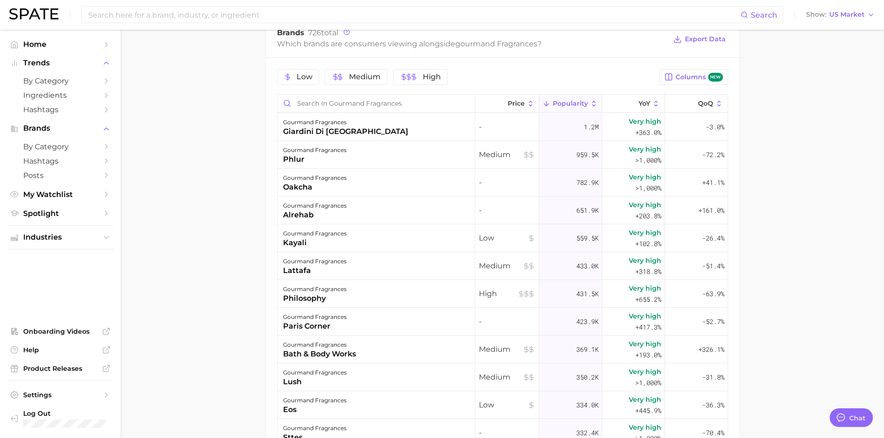
type textarea "x"
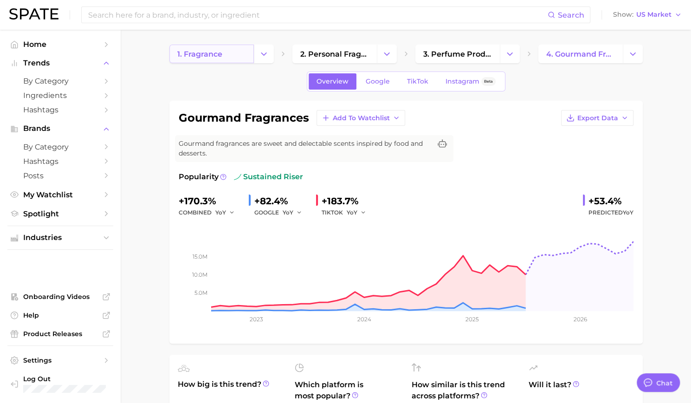
click at [203, 52] on span "1. fragrance" at bounding box center [199, 54] width 45 height 9
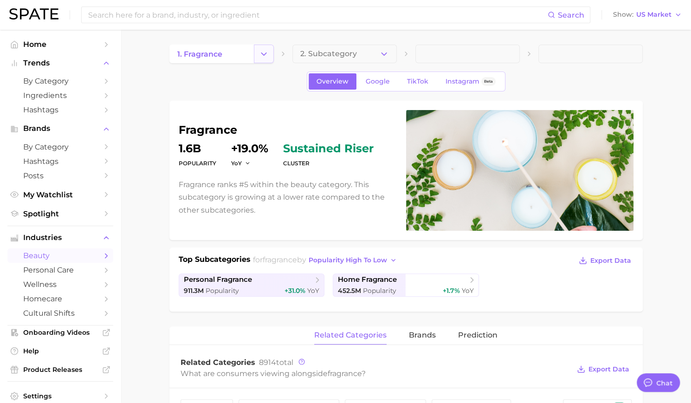
click at [265, 51] on icon "Change Category" at bounding box center [264, 54] width 10 height 10
